Goal: Information Seeking & Learning: Understand process/instructions

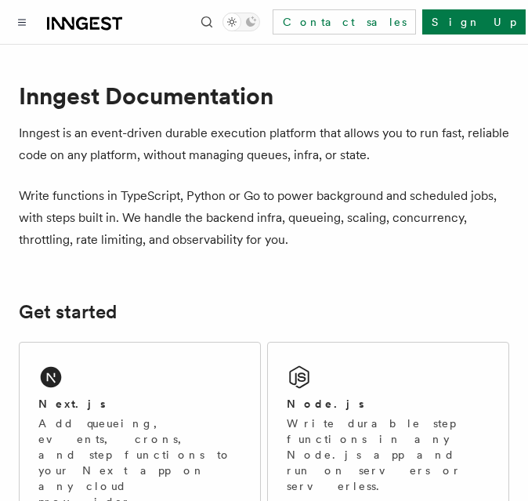
click at [154, 401] on div "Next.js" at bounding box center [139, 404] width 203 height 16
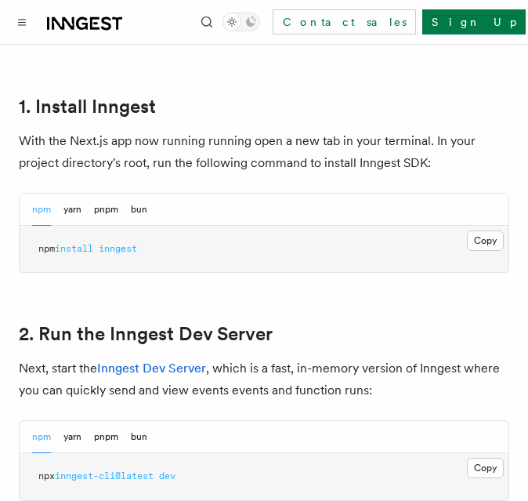
scroll to position [901, 0]
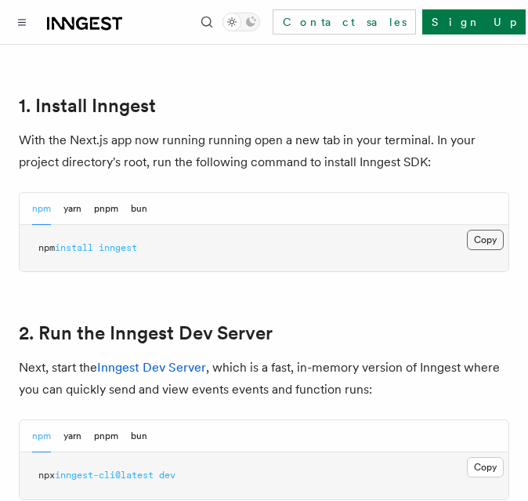
click at [492, 230] on button "Copy Copied" at bounding box center [485, 240] width 37 height 20
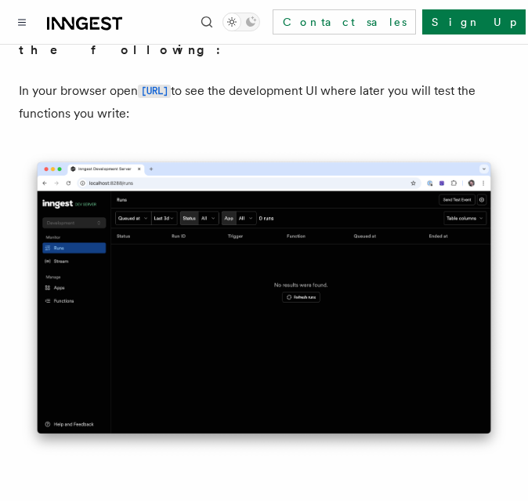
scroll to position [1403, 0]
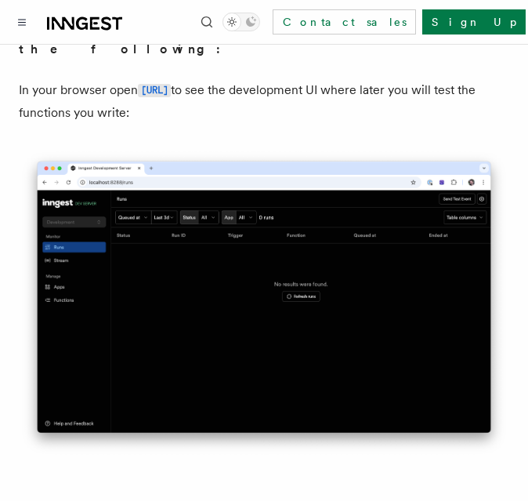
click at [293, 233] on img at bounding box center [264, 303] width 491 height 308
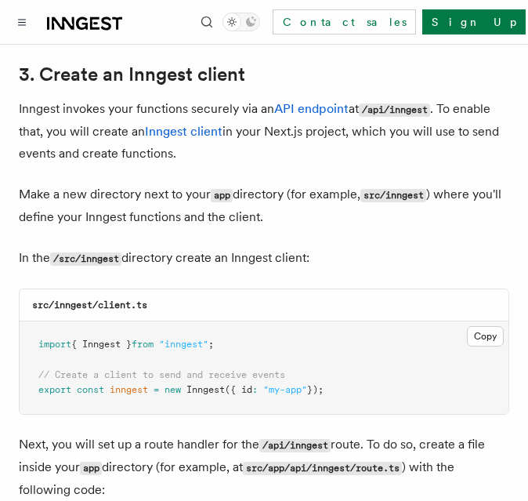
scroll to position [1849, 0]
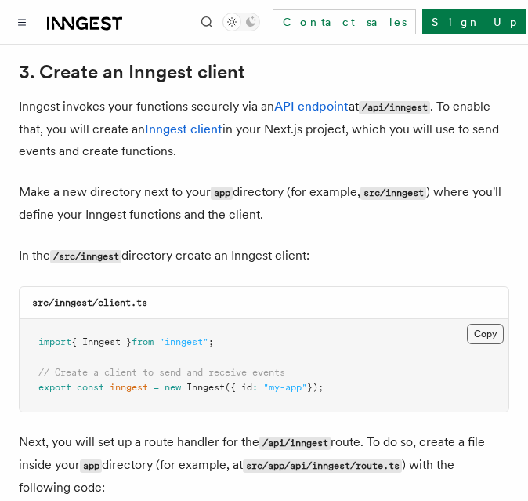
click at [467, 324] on button "Copy Copied" at bounding box center [485, 334] width 37 height 20
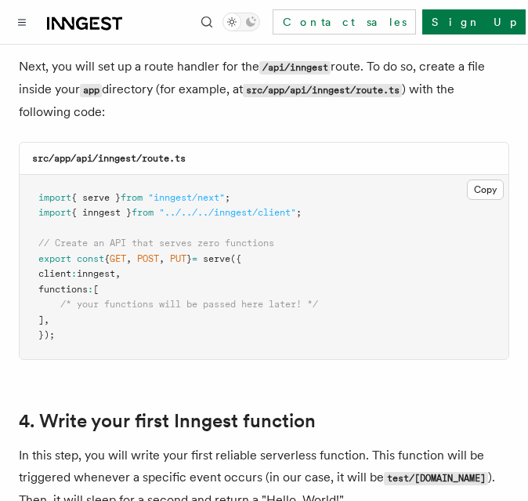
scroll to position [2229, 0]
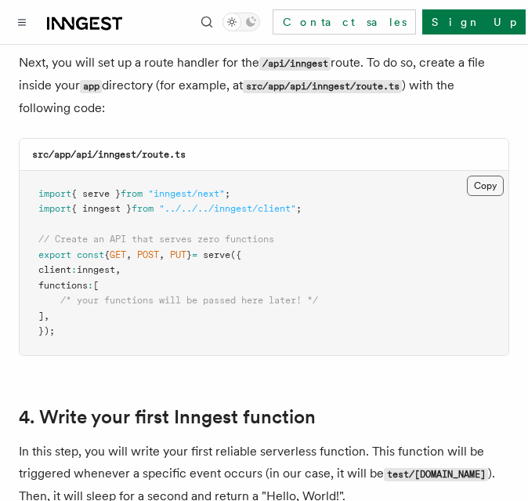
click at [470, 176] on button "Copy Copied" at bounding box center [485, 186] width 37 height 20
